Goal: Task Accomplishment & Management: Manage account settings

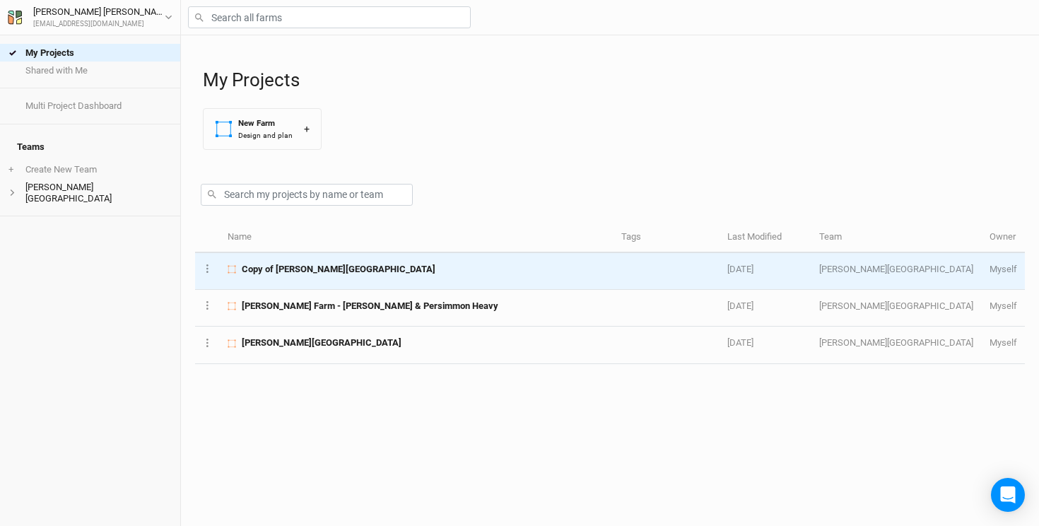
click at [315, 273] on span "Copy of [PERSON_NAME][GEOGRAPHIC_DATA]" at bounding box center [339, 269] width 194 height 13
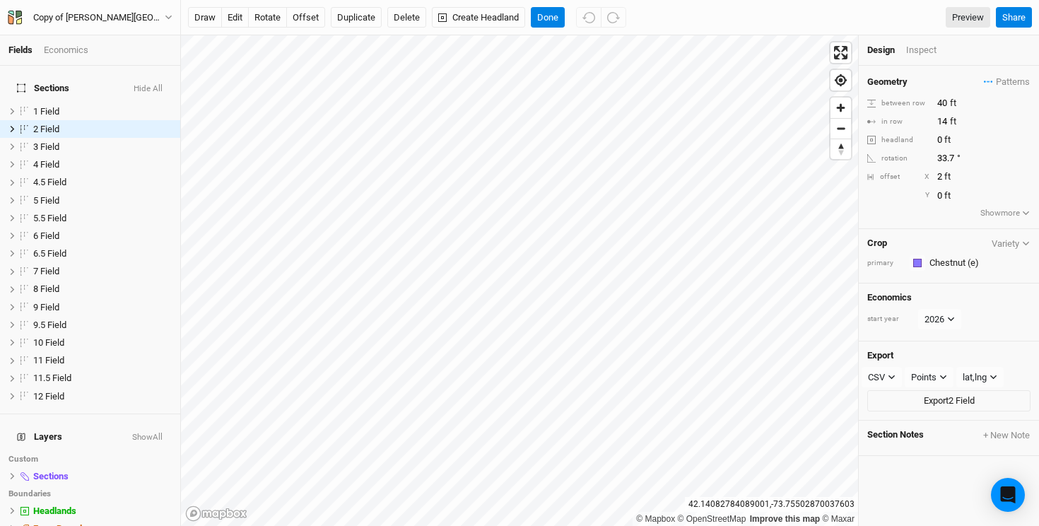
click at [81, 53] on div "Economics" at bounding box center [66, 50] width 45 height 13
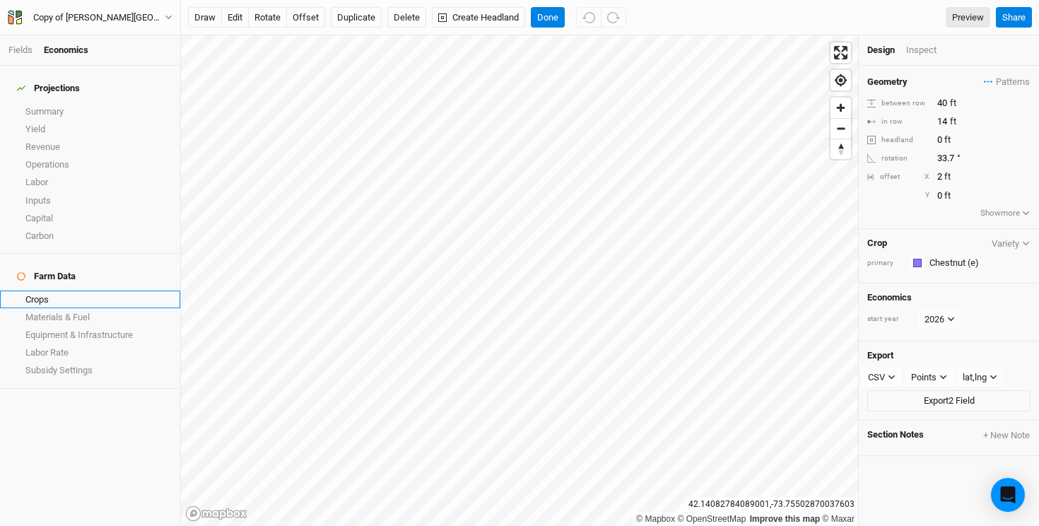
click at [53, 291] on link "Crops" at bounding box center [90, 300] width 180 height 18
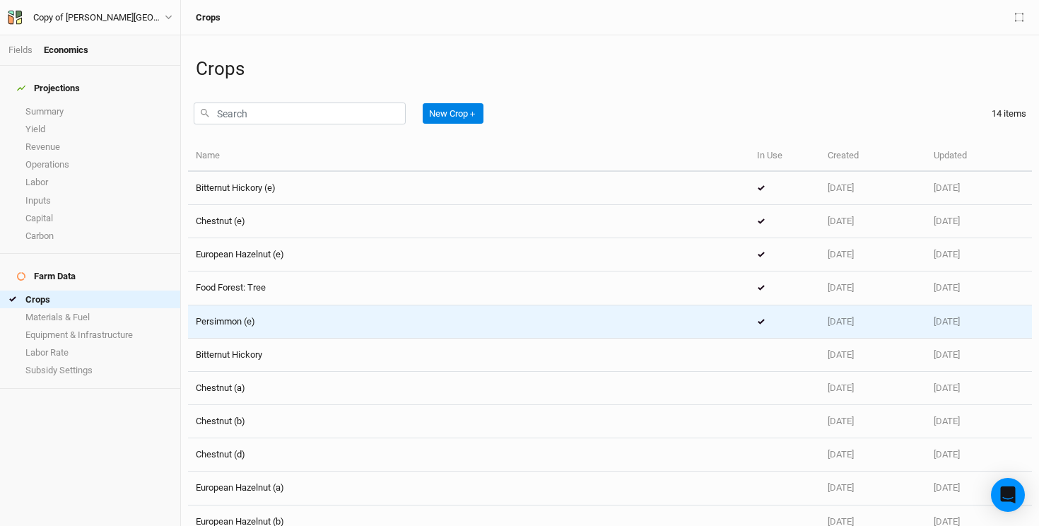
click at [276, 320] on div "Persimmon (e)" at bounding box center [469, 321] width 546 height 13
